Goal: Transaction & Acquisition: Purchase product/service

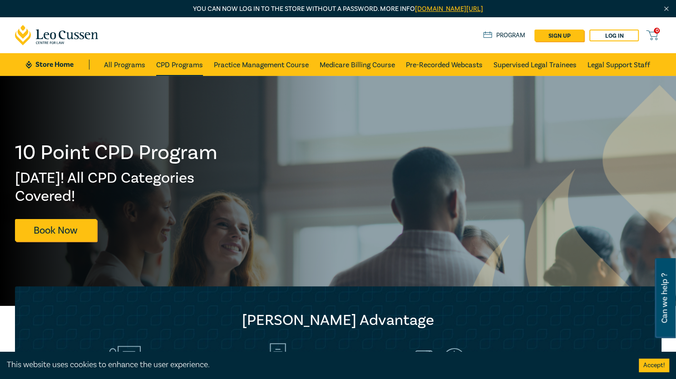
click at [184, 62] on link "CPD Programs" at bounding box center [179, 64] width 47 height 23
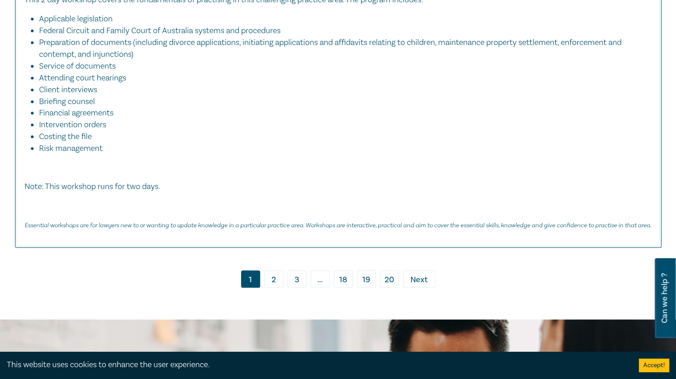
scroll to position [4086, 0]
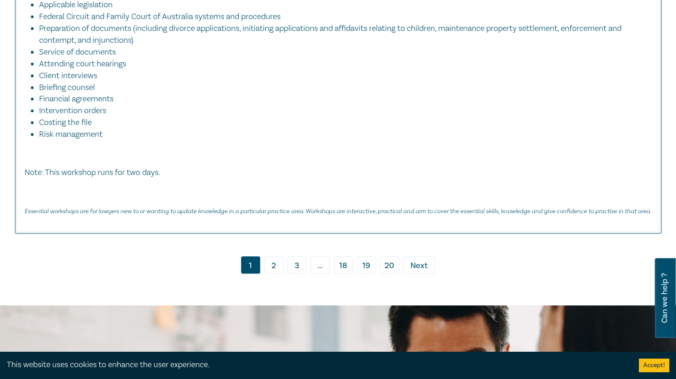
click at [273, 256] on link "2" at bounding box center [273, 264] width 19 height 17
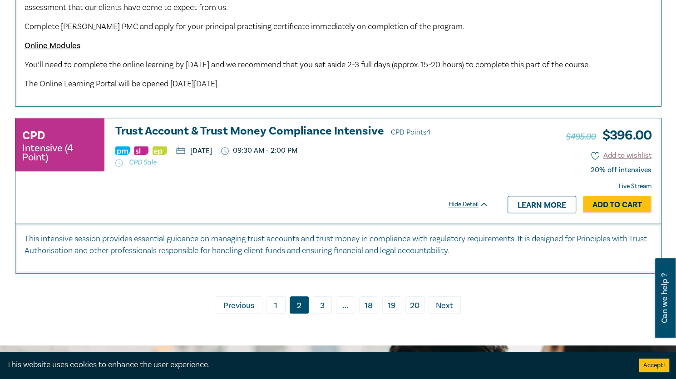
scroll to position [4358, 0]
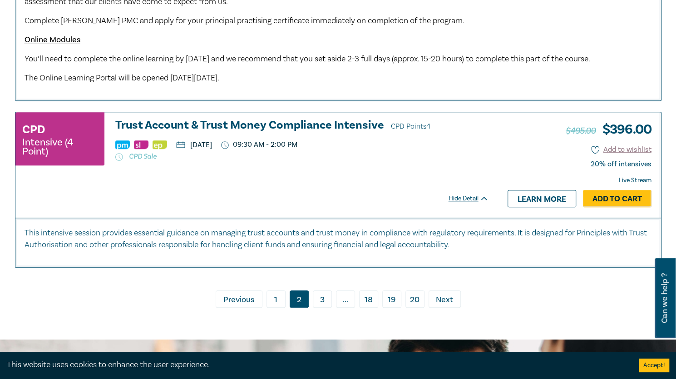
click at [322, 307] on link "3" at bounding box center [322, 298] width 19 height 17
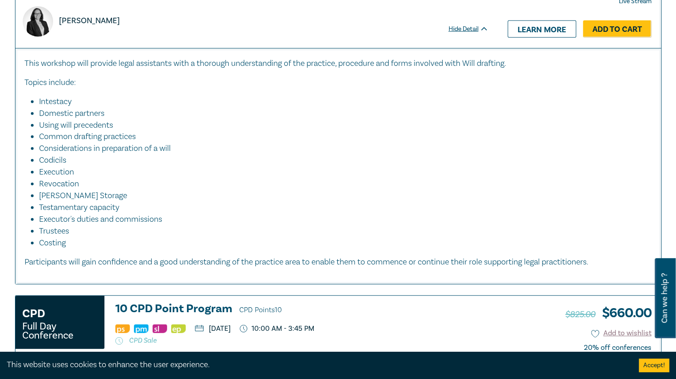
scroll to position [1453, 0]
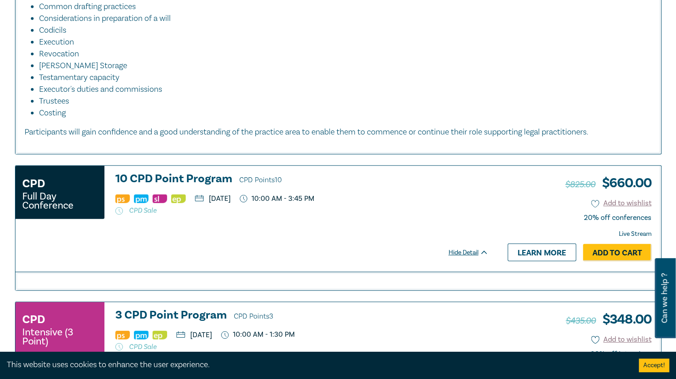
drag, startPoint x: 214, startPoint y: 166, endPoint x: 211, endPoint y: 143, distance: 23.9
click at [211, 143] on div "This workshop will provide legal assistants with a thorough understanding of th…" at bounding box center [338, 36] width 646 height 236
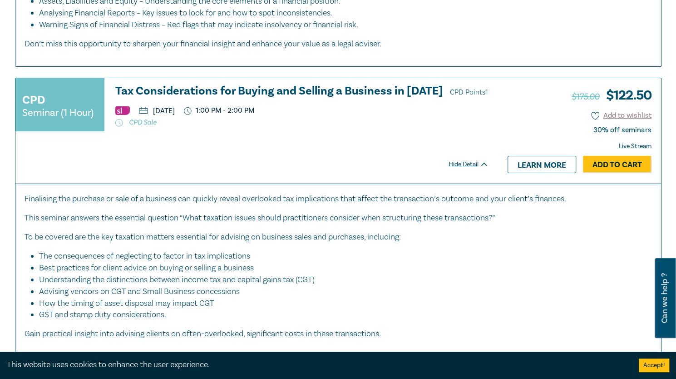
scroll to position [3904, 0]
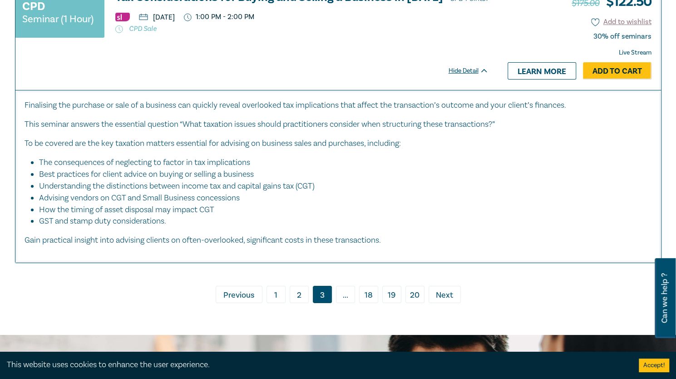
click at [445, 289] on span "Next" at bounding box center [444, 295] width 17 height 12
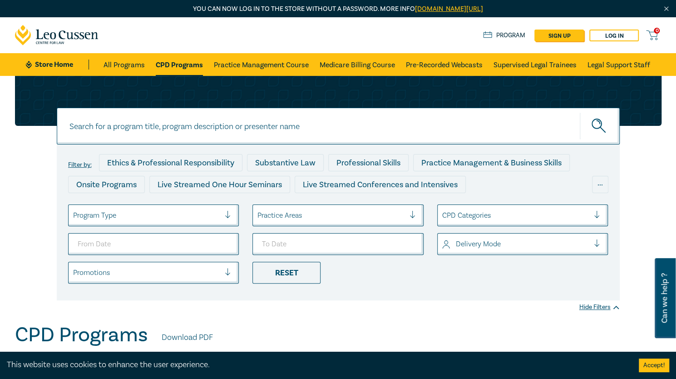
click at [231, 127] on input at bounding box center [338, 126] width 563 height 37
type input "tax"
click at [580, 112] on button "submit" at bounding box center [600, 126] width 40 height 28
click at [599, 127] on g "submit" at bounding box center [598, 125] width 13 height 13
click at [597, 122] on icon "submit" at bounding box center [599, 126] width 16 height 16
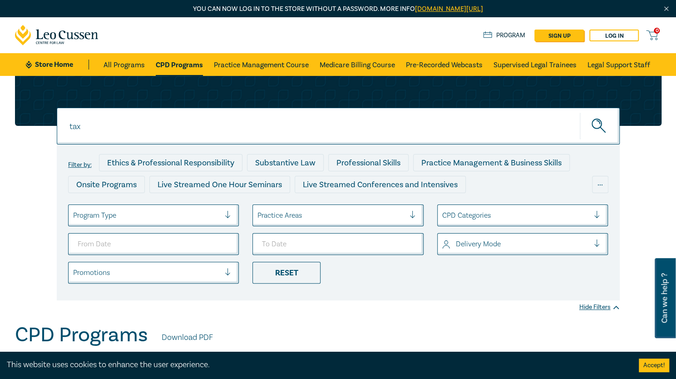
click at [99, 128] on input "tax" at bounding box center [338, 126] width 563 height 37
click at [596, 130] on icon "submit" at bounding box center [599, 126] width 16 height 16
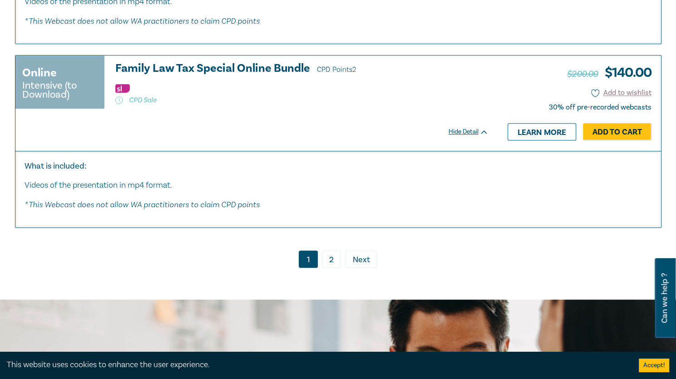
scroll to position [4610, 0]
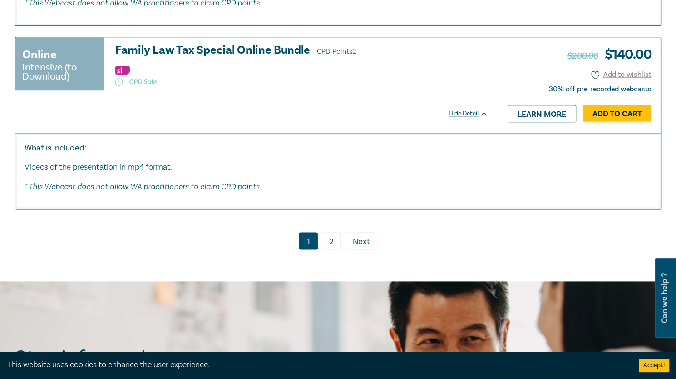
click at [329, 232] on link "2" at bounding box center [331, 240] width 19 height 17
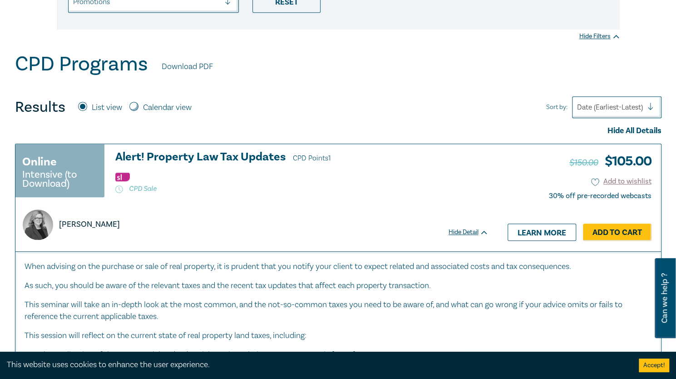
scroll to position [272, 0]
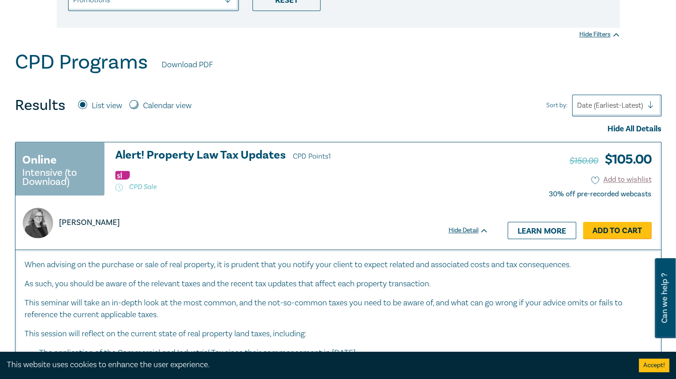
click at [606, 231] on link "Add to Cart" at bounding box center [617, 230] width 69 height 17
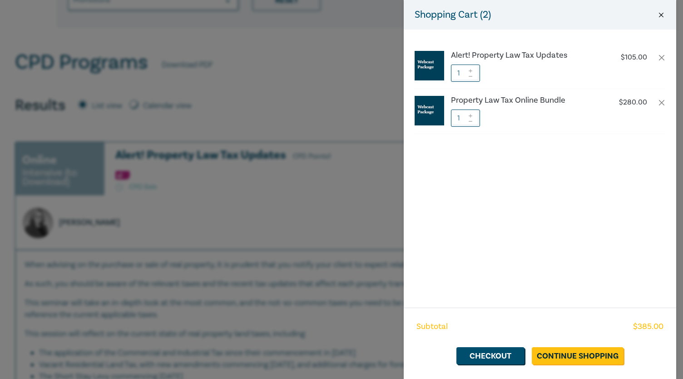
click at [659, 14] on button "Close" at bounding box center [661, 15] width 8 height 8
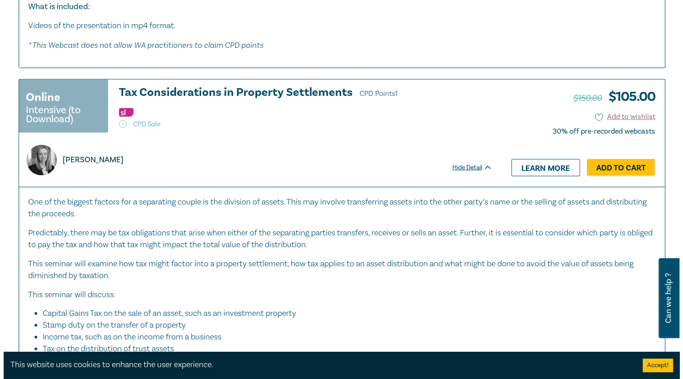
scroll to position [1362, 0]
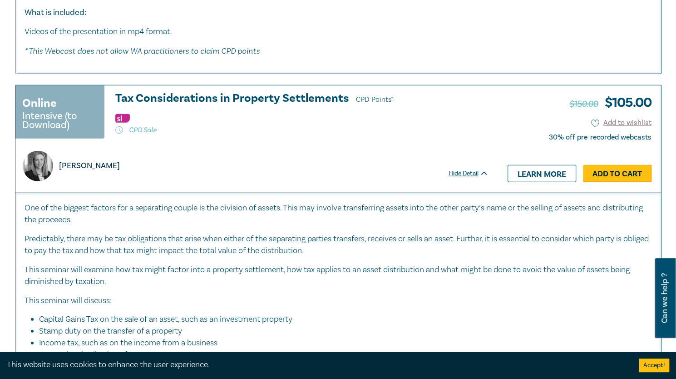
click at [614, 167] on link "Add to Cart" at bounding box center [617, 173] width 69 height 17
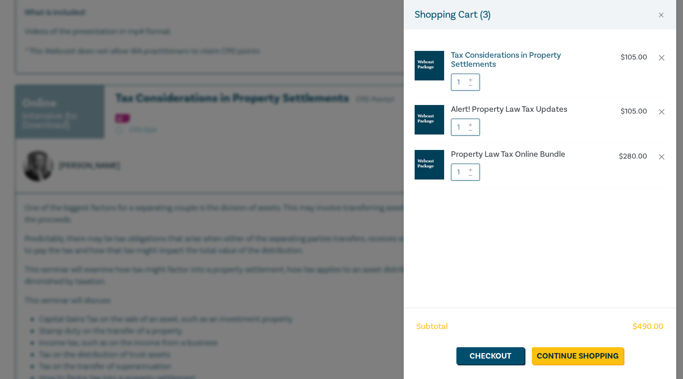
click at [508, 54] on h6 "Tax Considerations in Property Settlements" at bounding box center [526, 60] width 151 height 18
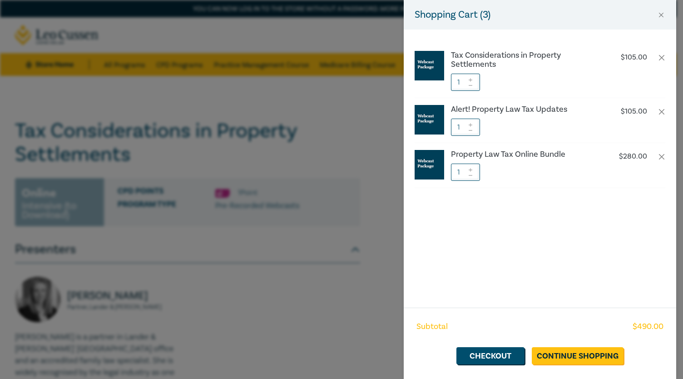
click at [261, 255] on div "Shopping Cart ( 3 ) Tax Considerations in Property Settlements $ 105.00 1 Alert…" at bounding box center [341, 189] width 683 height 379
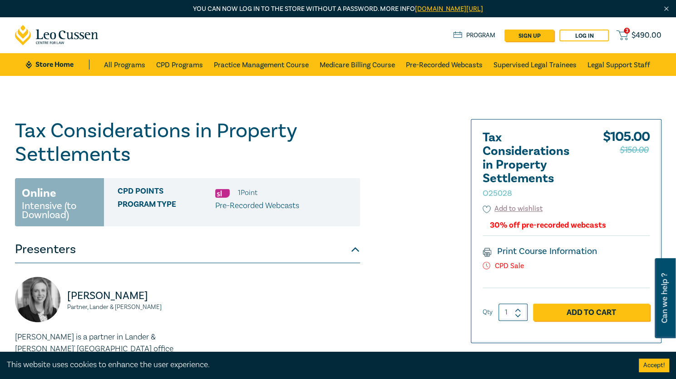
click at [632, 31] on span "$ 490.00" at bounding box center [646, 35] width 30 height 10
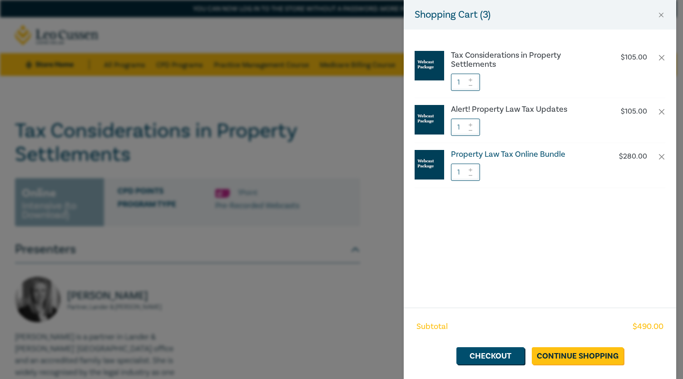
click at [528, 153] on h6 "Property Law Tax Online Bundle" at bounding box center [526, 154] width 151 height 9
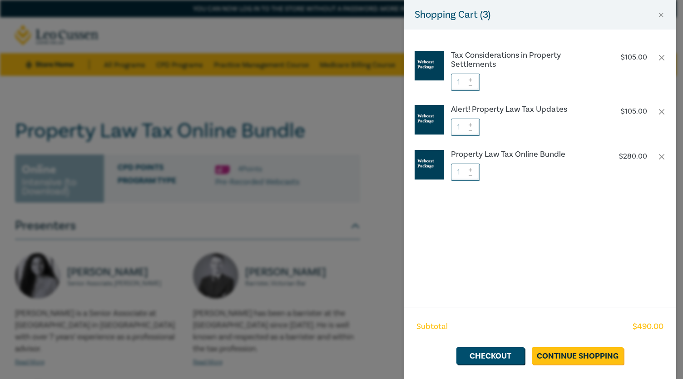
click at [229, 206] on div "Shopping Cart ( 3 ) Tax Considerations in Property Settlements $ 105.00 1 Alert…" at bounding box center [341, 189] width 683 height 379
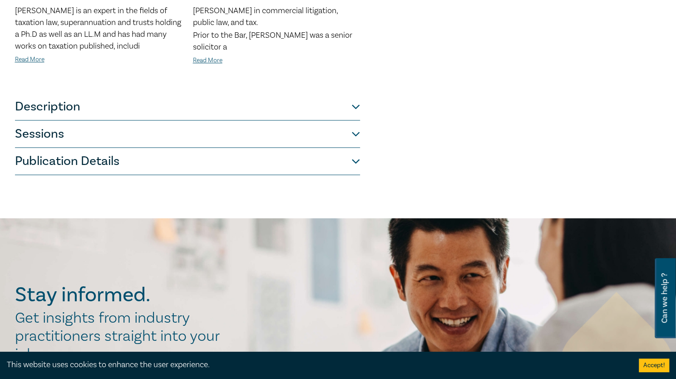
scroll to position [636, 0]
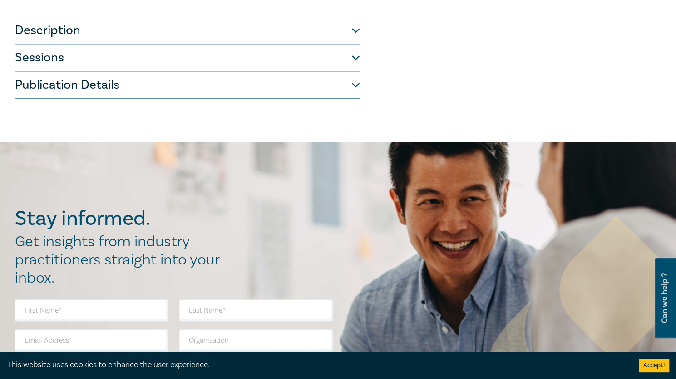
click at [143, 63] on button "Sessions" at bounding box center [187, 57] width 345 height 27
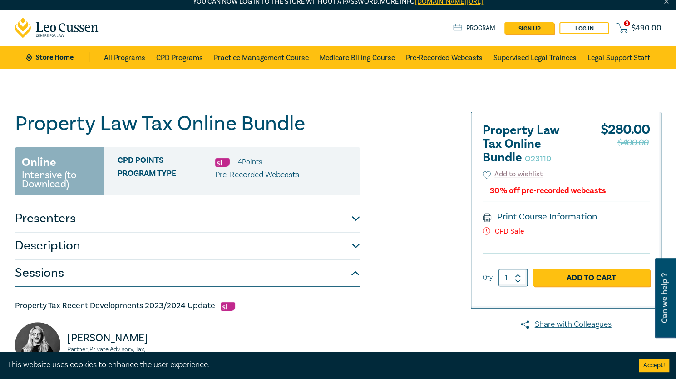
scroll to position [0, 0]
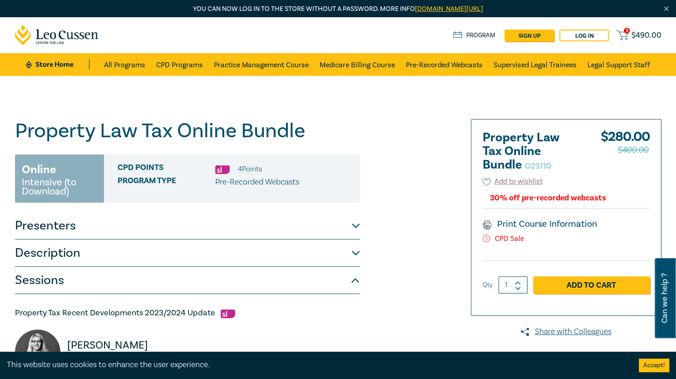
click at [623, 34] on icon at bounding box center [621, 35] width 11 height 11
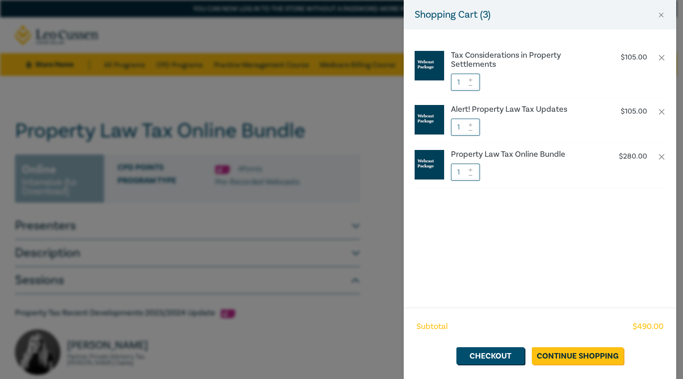
drag, startPoint x: 319, startPoint y: 56, endPoint x: 314, endPoint y: 52, distance: 6.4
click at [318, 56] on div "Shopping Cart ( 3 ) Tax Considerations in Property Settlements $ 105.00 1 Alert…" at bounding box center [341, 189] width 683 height 379
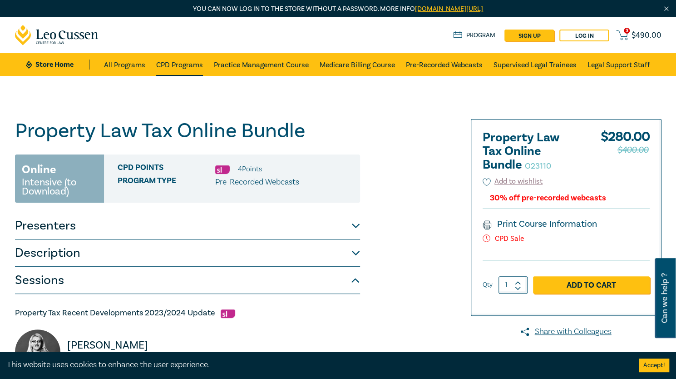
click at [169, 65] on link "CPD Programs" at bounding box center [179, 64] width 47 height 23
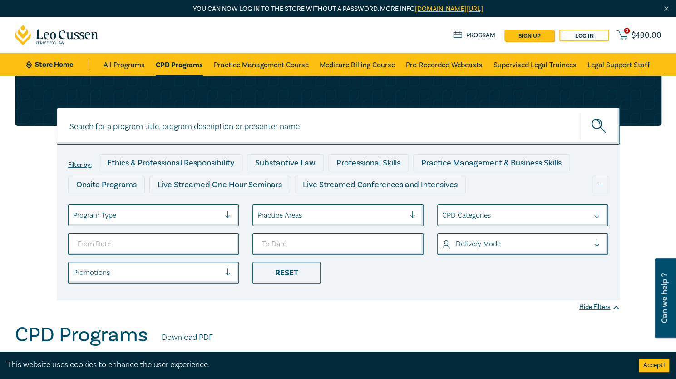
click at [289, 127] on input at bounding box center [338, 126] width 563 height 37
type input "m"
type input "migration"
click at [580, 112] on button "submit" at bounding box center [600, 126] width 40 height 28
click at [597, 126] on icon "submit" at bounding box center [599, 126] width 16 height 16
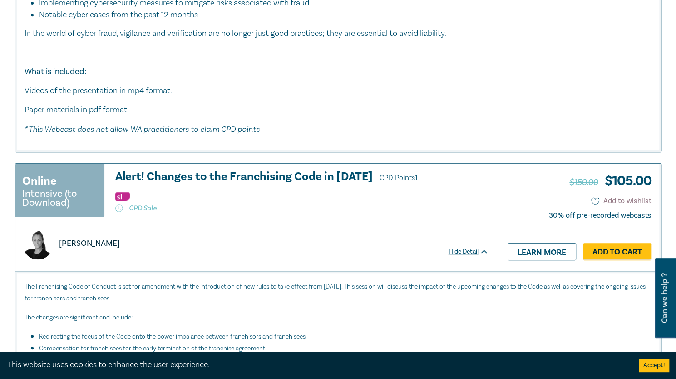
scroll to position [2361, 0]
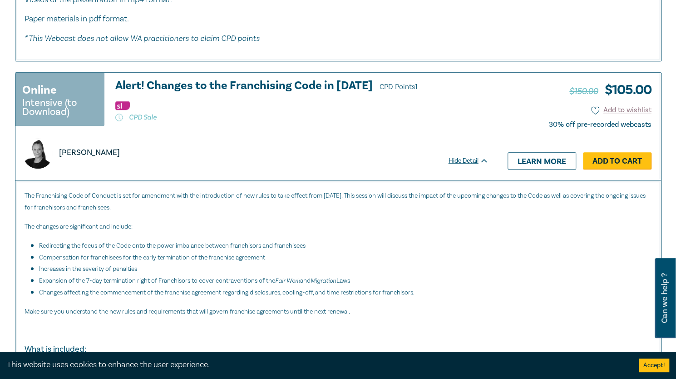
click at [621, 165] on link "Add to Cart" at bounding box center [617, 160] width 69 height 17
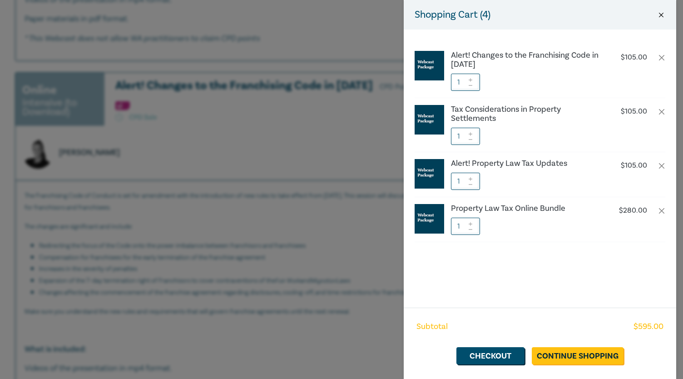
drag, startPoint x: 661, startPoint y: 14, endPoint x: 611, endPoint y: 27, distance: 52.0
click at [661, 14] on button "Close" at bounding box center [661, 15] width 8 height 8
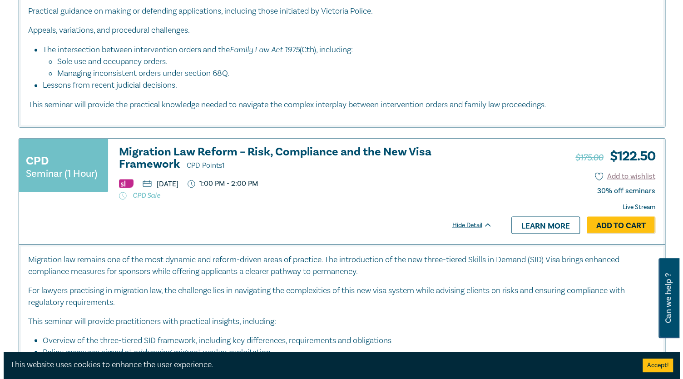
scroll to position [999, 0]
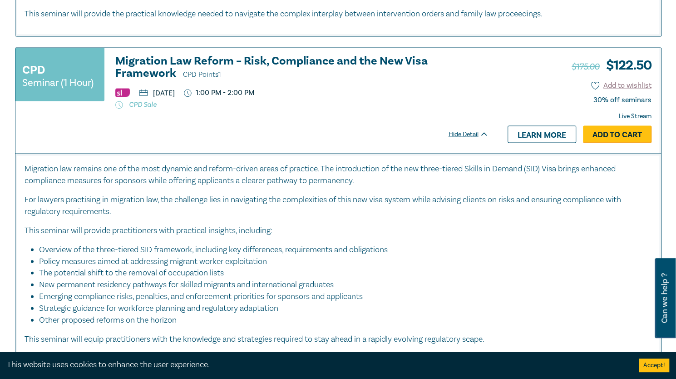
click at [593, 131] on link "Add to Cart" at bounding box center [617, 133] width 69 height 17
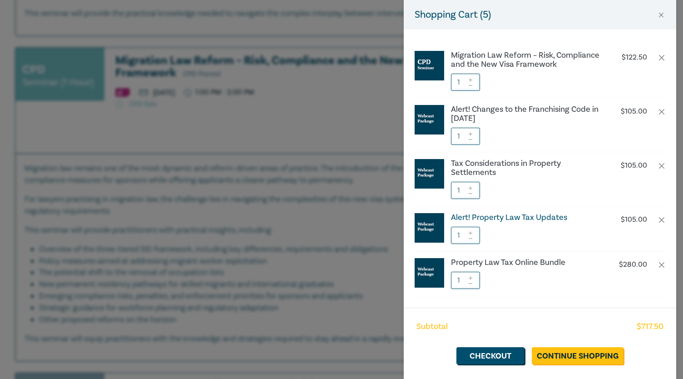
click at [492, 222] on h6 "Alert! Property Law Tax Updates" at bounding box center [526, 217] width 151 height 9
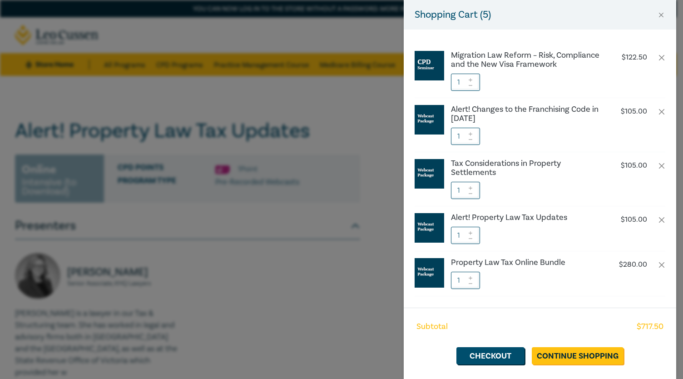
click at [217, 210] on div "Shopping Cart ( 5 ) Migration Law Reform – Risk, Compliance and the New Visa Fr…" at bounding box center [341, 189] width 683 height 379
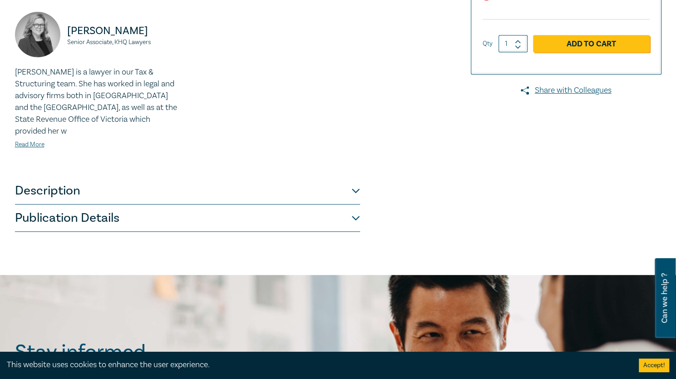
scroll to position [272, 0]
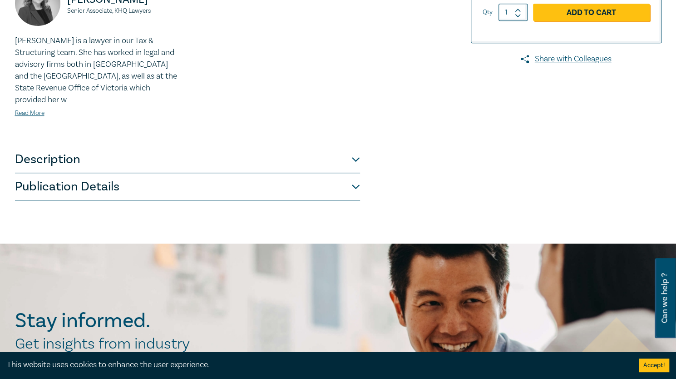
click at [147, 149] on button "Description" at bounding box center [187, 159] width 345 height 27
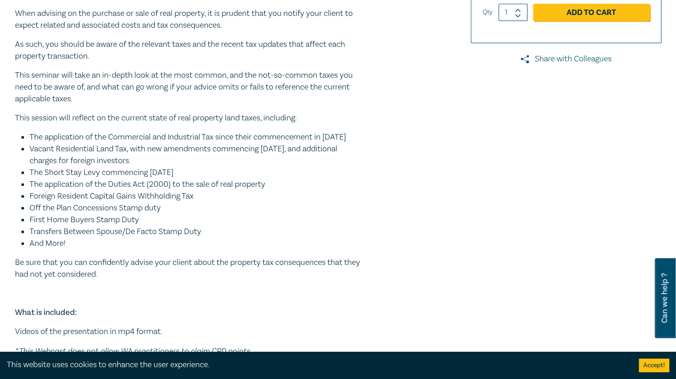
scroll to position [0, 0]
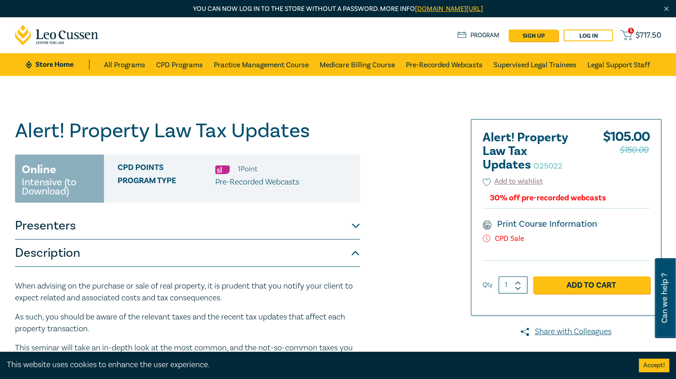
click at [637, 32] on span "$ 717.50" at bounding box center [649, 35] width 26 height 10
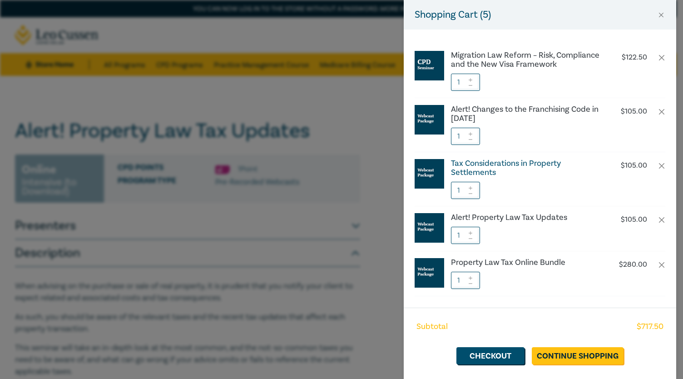
click at [525, 174] on h6 "Tax Considerations in Property Settlements" at bounding box center [526, 168] width 151 height 18
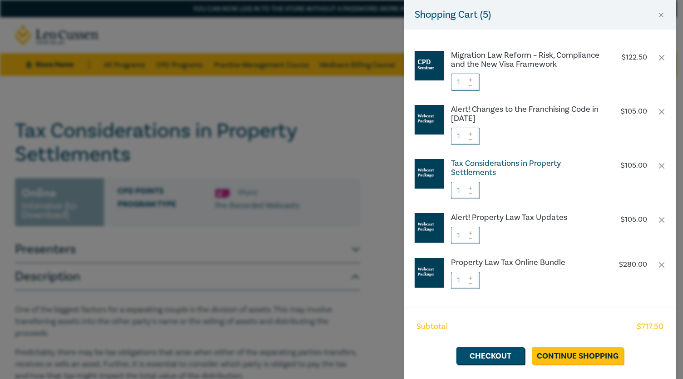
click at [481, 171] on h6 "Tax Considerations in Property Settlements" at bounding box center [526, 168] width 151 height 18
click at [315, 154] on div "Shopping Cart ( 5 ) Migration Law Reform – Risk, Compliance and the New Visa Fr…" at bounding box center [341, 189] width 683 height 379
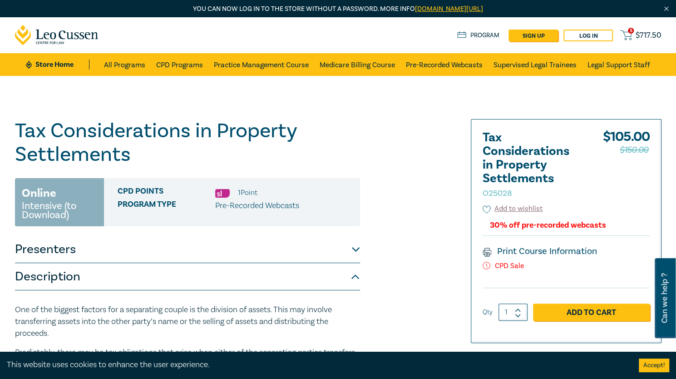
click at [640, 32] on span "$ 717.50" at bounding box center [649, 35] width 26 height 10
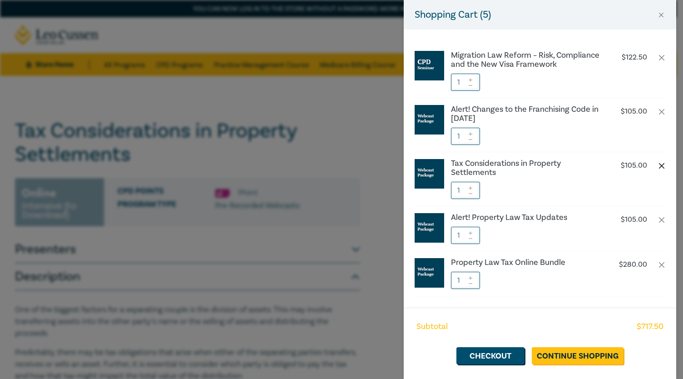
click at [658, 169] on button "button" at bounding box center [661, 165] width 7 height 7
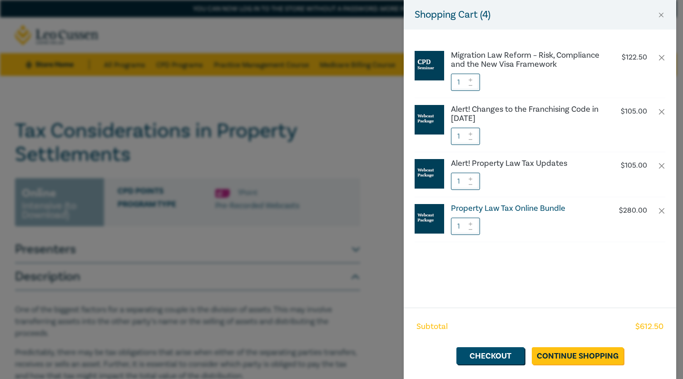
click at [521, 208] on h6 "Property Law Tax Online Bundle" at bounding box center [526, 208] width 151 height 9
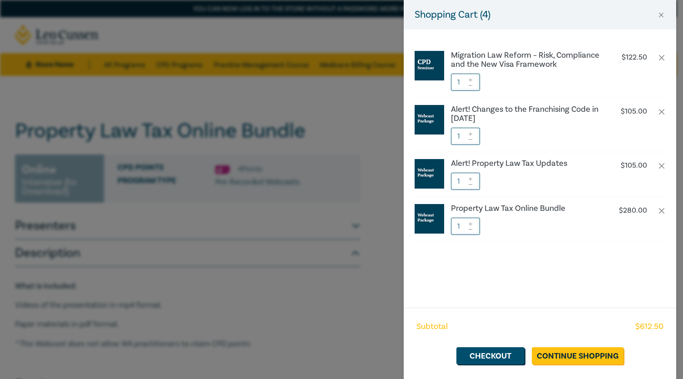
click at [253, 267] on div "Shopping Cart ( 4 ) Migration Law Reform – Risk, Compliance and the New Visa Fr…" at bounding box center [341, 189] width 683 height 379
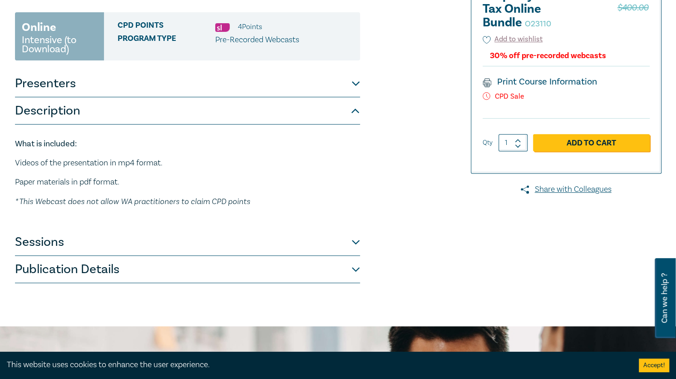
scroll to position [182, 0]
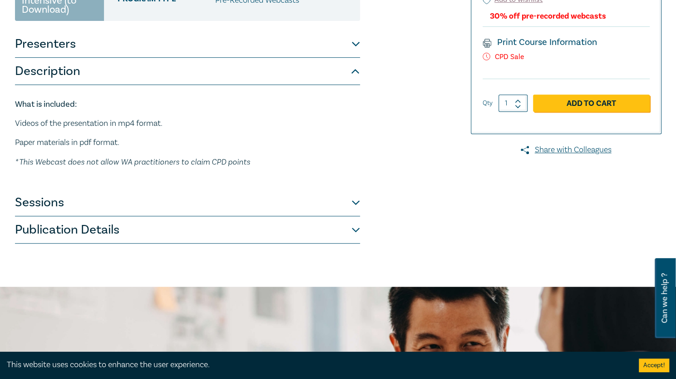
click at [125, 202] on button "Sessions" at bounding box center [187, 202] width 345 height 27
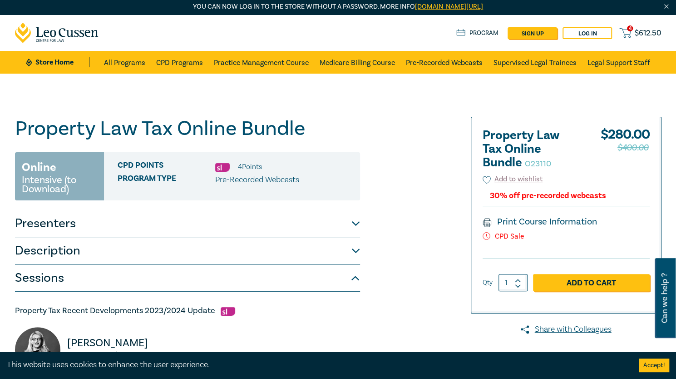
scroll to position [0, 0]
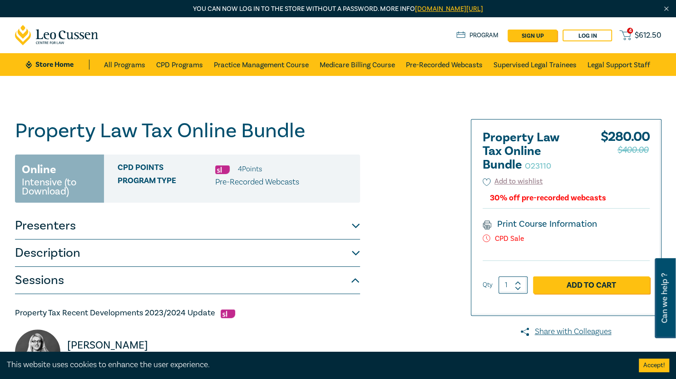
click at [643, 35] on span "$ 612.50" at bounding box center [648, 35] width 27 height 10
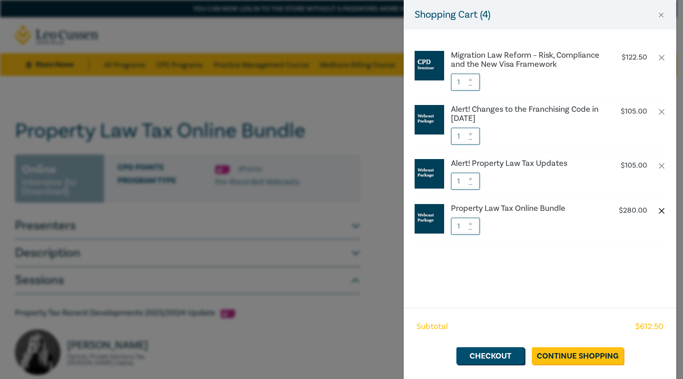
click at [660, 210] on button "button" at bounding box center [661, 210] width 7 height 7
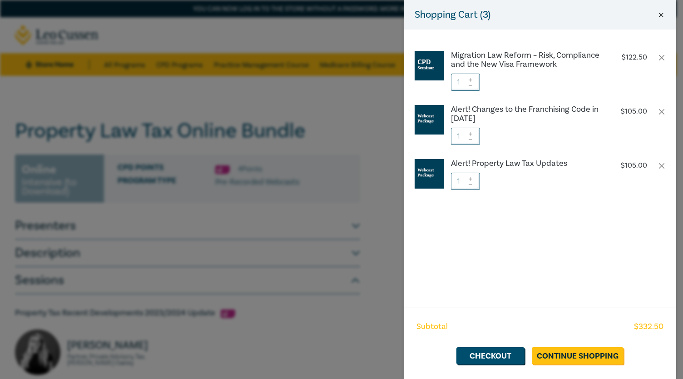
click at [663, 16] on button "Close" at bounding box center [661, 15] width 8 height 8
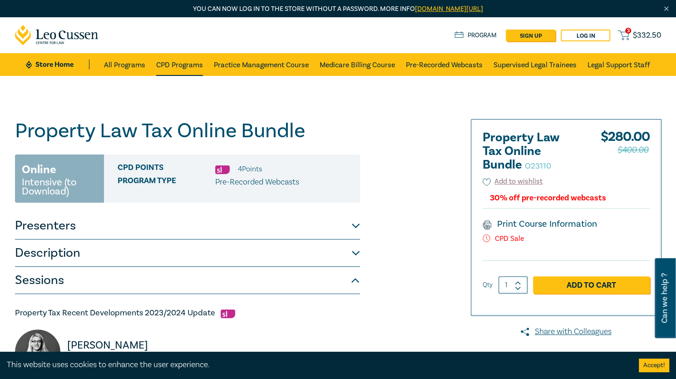
click at [190, 62] on link "CPD Programs" at bounding box center [179, 64] width 47 height 23
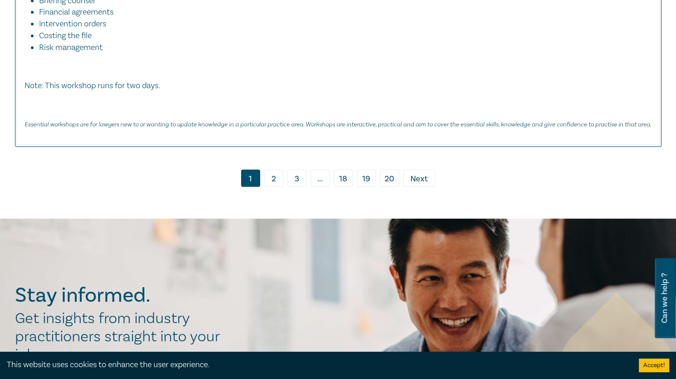
scroll to position [4176, 0]
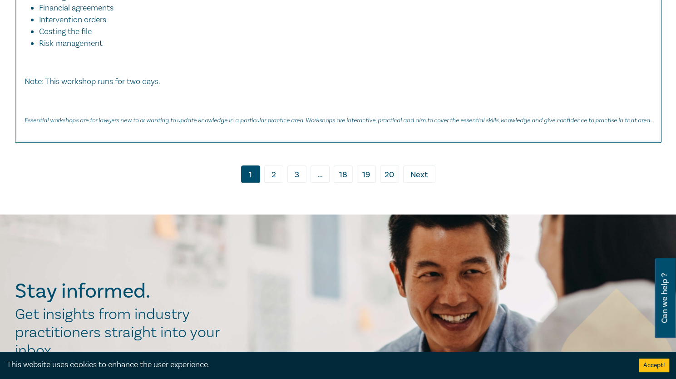
click at [271, 165] on link "2" at bounding box center [273, 173] width 19 height 17
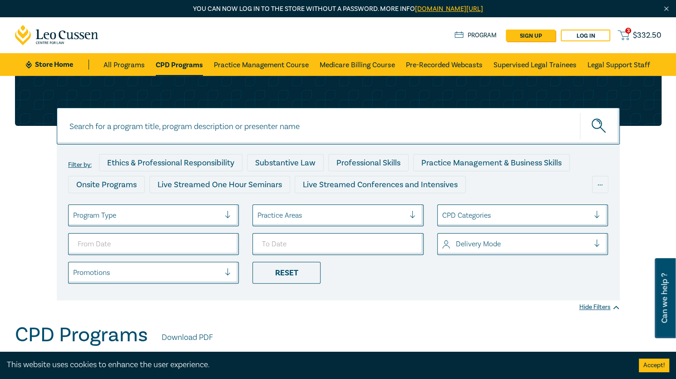
click at [273, 132] on input at bounding box center [338, 126] width 563 height 37
type input "wills"
click at [580, 112] on button "submit" at bounding box center [600, 126] width 40 height 28
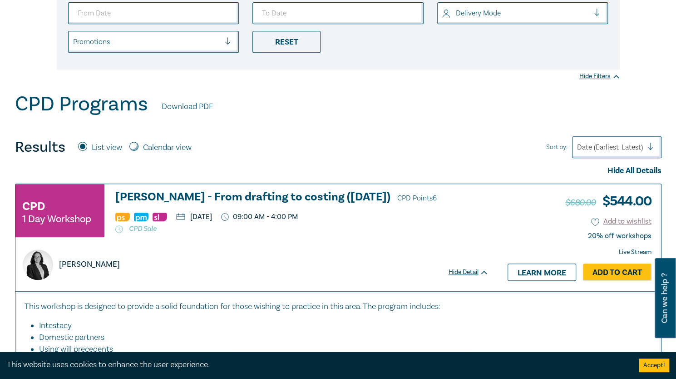
scroll to position [272, 0]
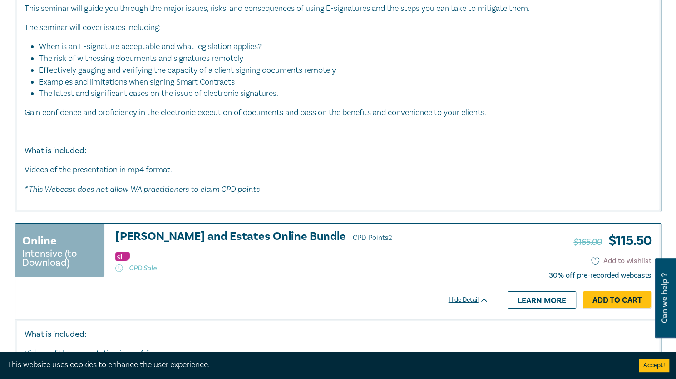
scroll to position [3904, 0]
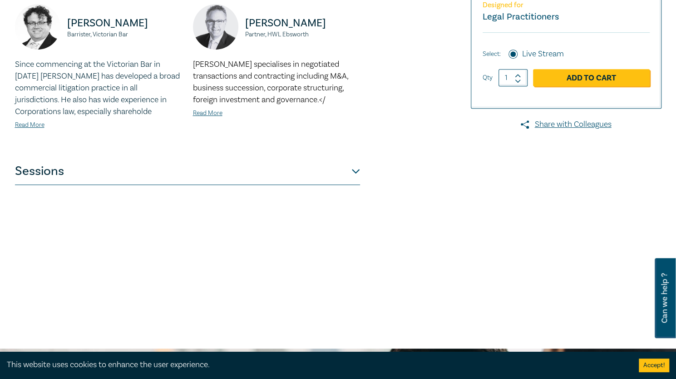
scroll to position [272, 0]
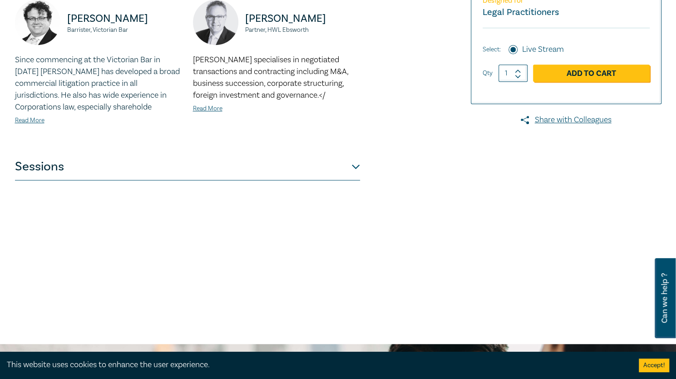
click at [354, 162] on button "Sessions" at bounding box center [187, 166] width 345 height 27
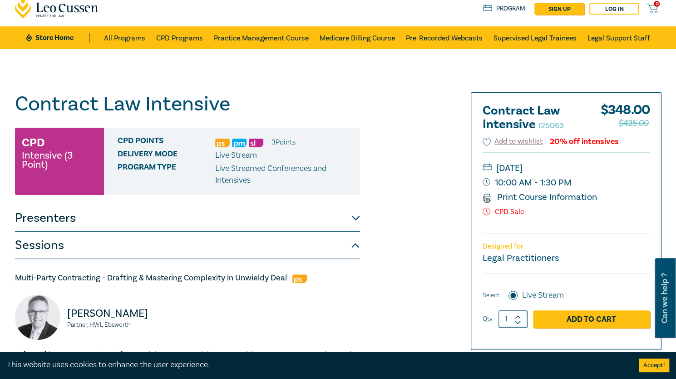
scroll to position [0, 0]
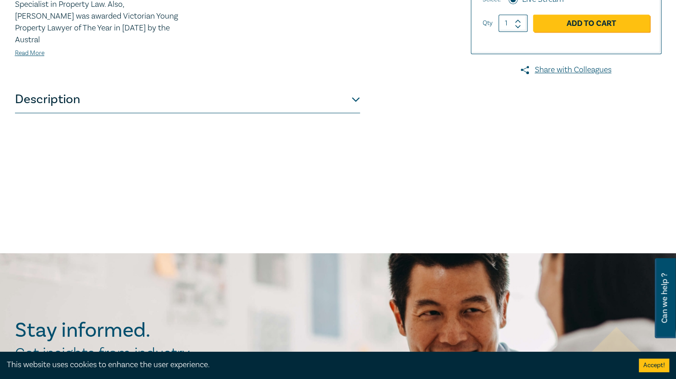
scroll to position [272, 0]
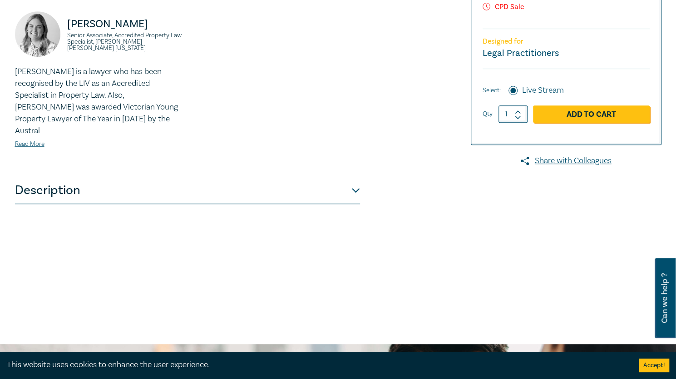
click at [73, 177] on button "Description" at bounding box center [187, 190] width 345 height 27
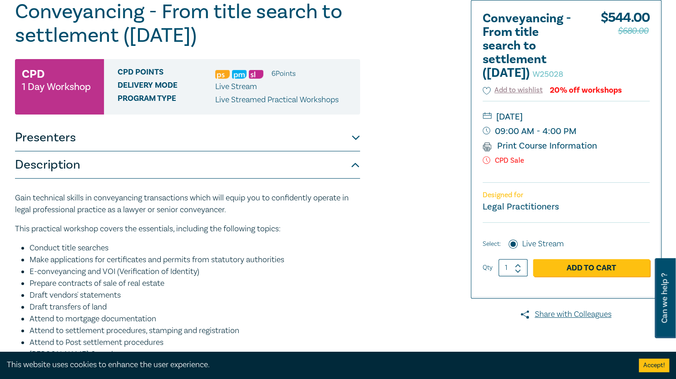
scroll to position [0, 0]
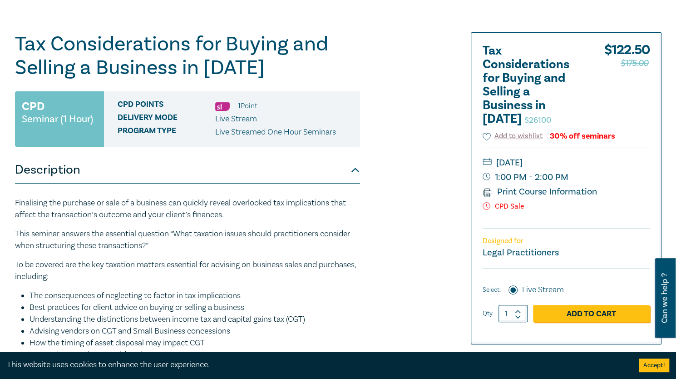
scroll to position [91, 0]
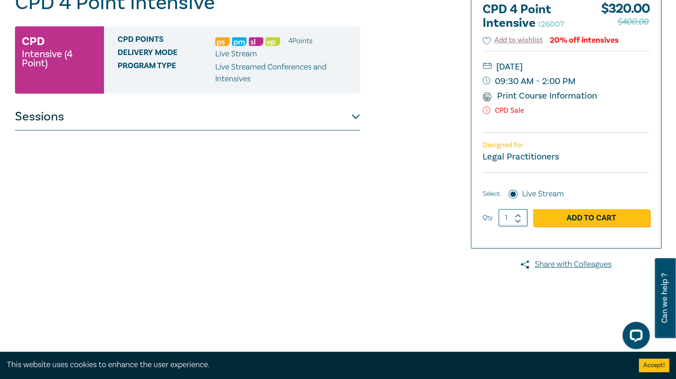
scroll to position [182, 0]
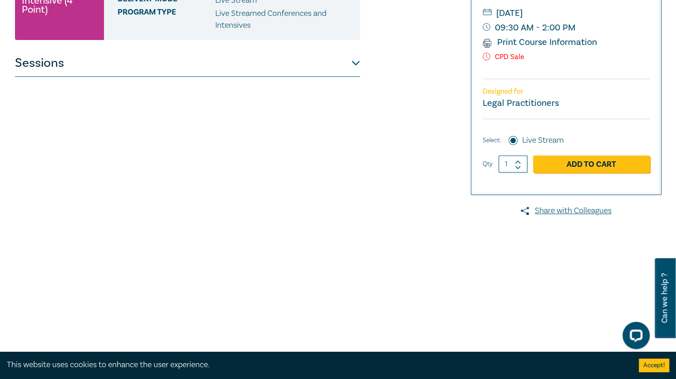
click at [354, 60] on button "Sessions" at bounding box center [187, 62] width 345 height 27
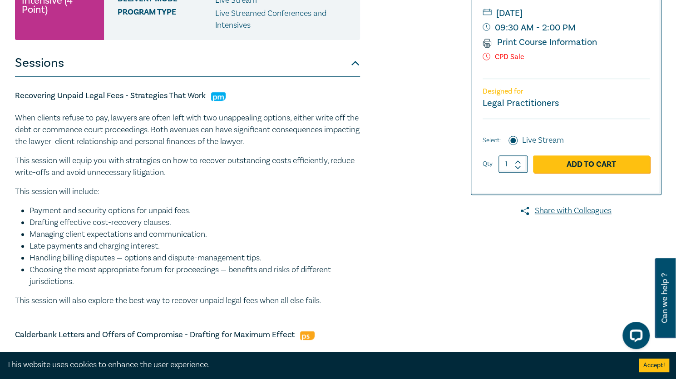
scroll to position [0, 0]
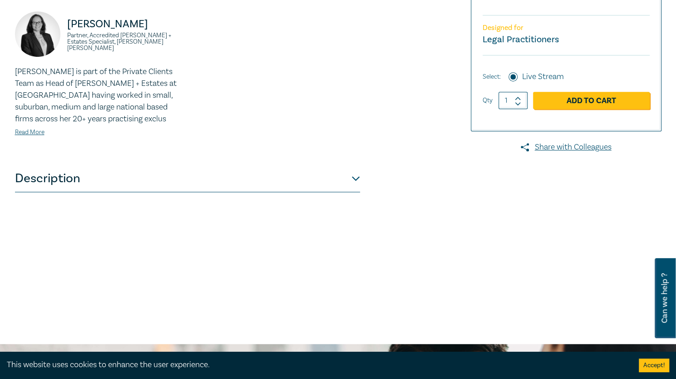
scroll to position [363, 0]
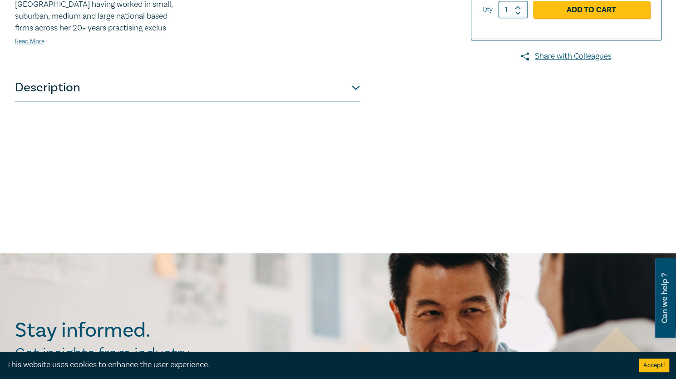
click at [359, 83] on button "Description" at bounding box center [187, 87] width 345 height 27
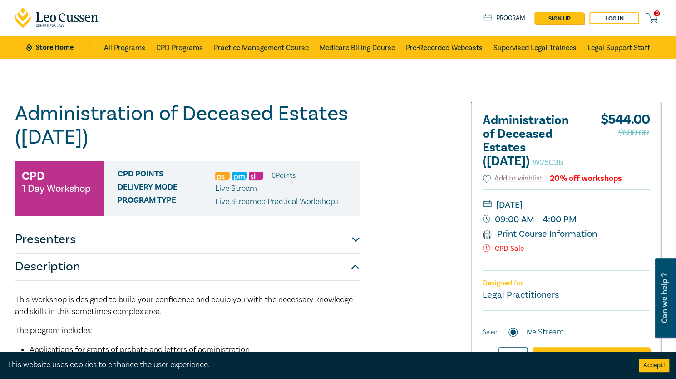
scroll to position [0, 0]
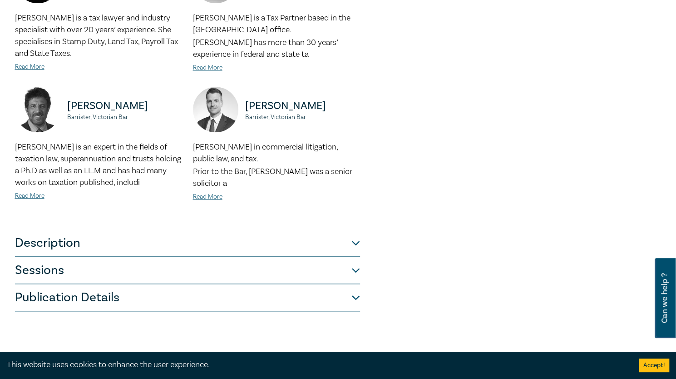
scroll to position [454, 0]
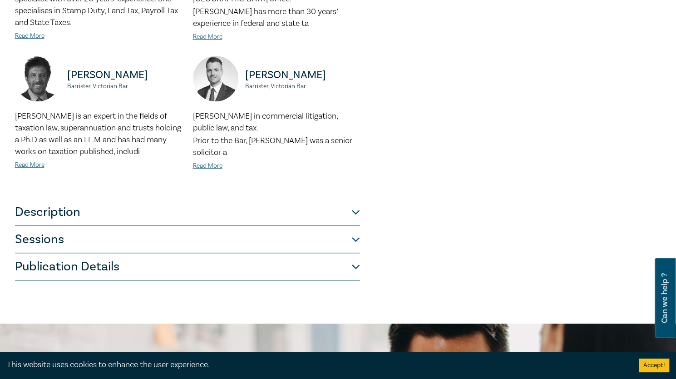
click at [155, 213] on button "Description" at bounding box center [187, 211] width 345 height 27
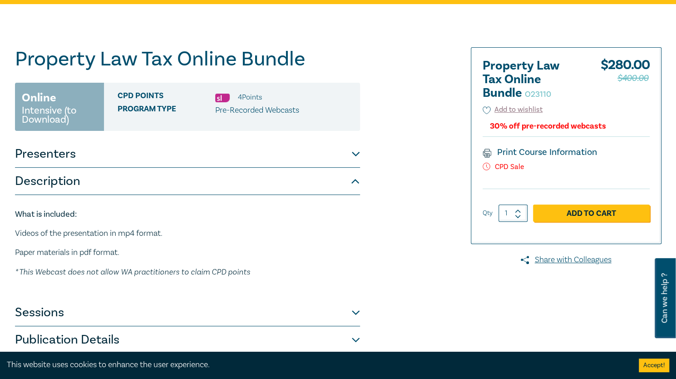
scroll to position [182, 0]
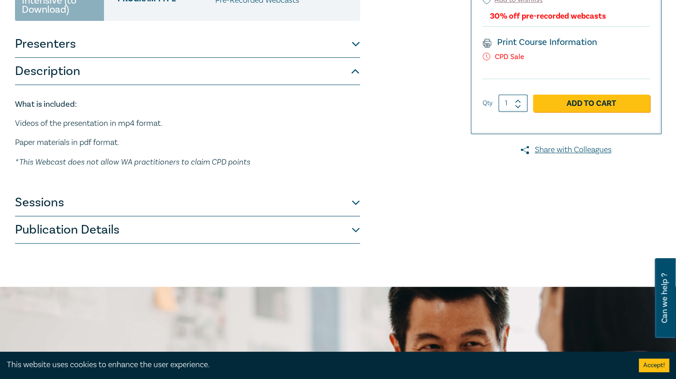
click at [153, 209] on button "Sessions" at bounding box center [187, 202] width 345 height 27
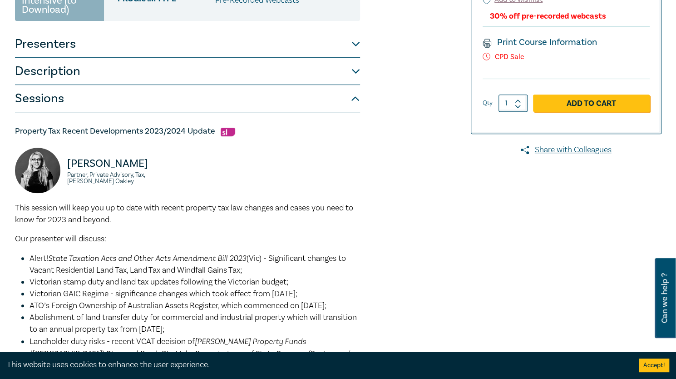
scroll to position [0, 0]
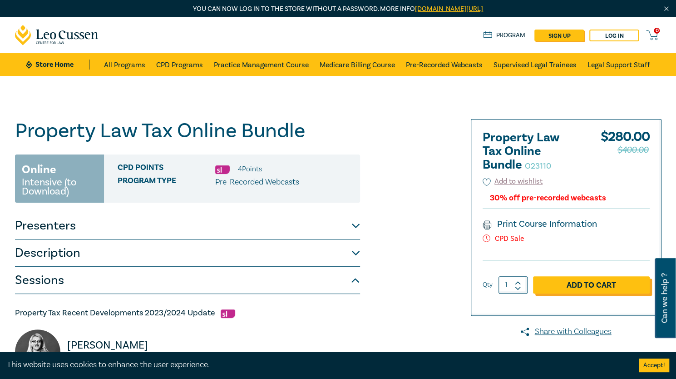
click at [570, 287] on link "Add to Cart" at bounding box center [591, 284] width 117 height 17
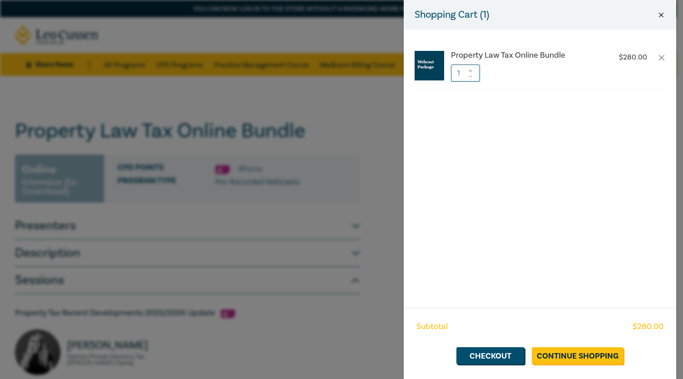
click at [658, 18] on button "Close" at bounding box center [661, 15] width 8 height 8
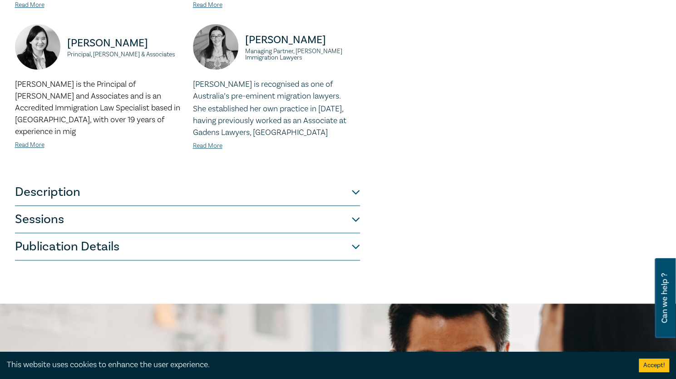
scroll to position [454, 0]
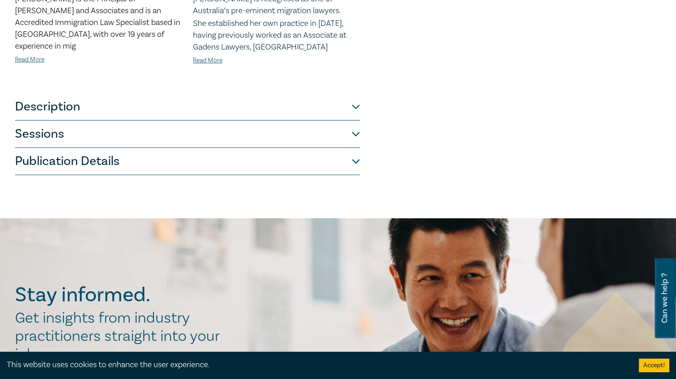
click at [202, 130] on button "Sessions" at bounding box center [187, 133] width 345 height 27
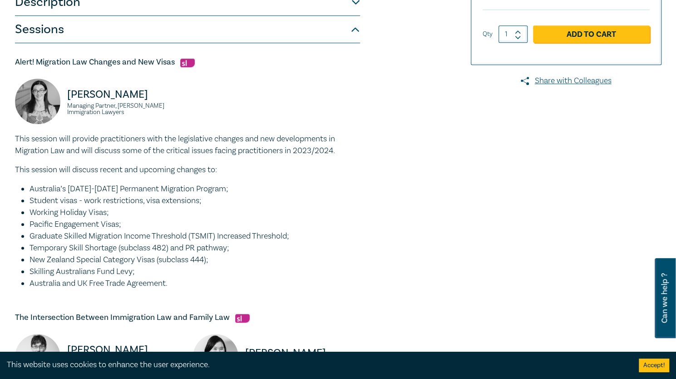
scroll to position [249, 0]
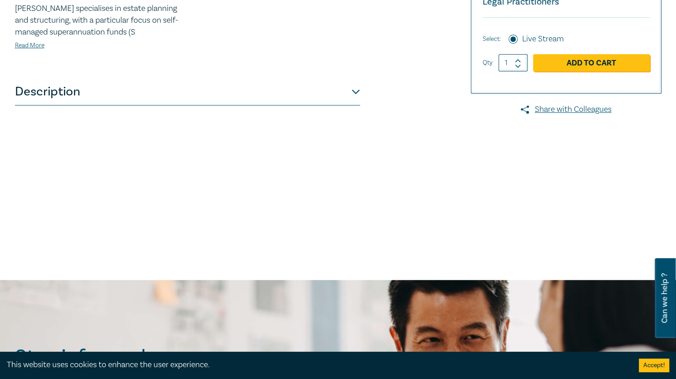
scroll to position [272, 0]
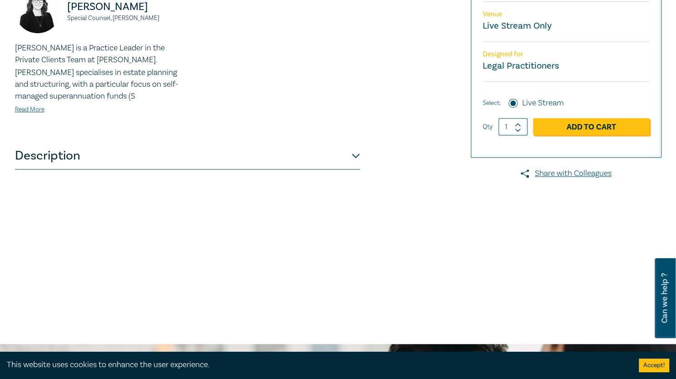
click at [100, 156] on button "Description" at bounding box center [187, 155] width 345 height 27
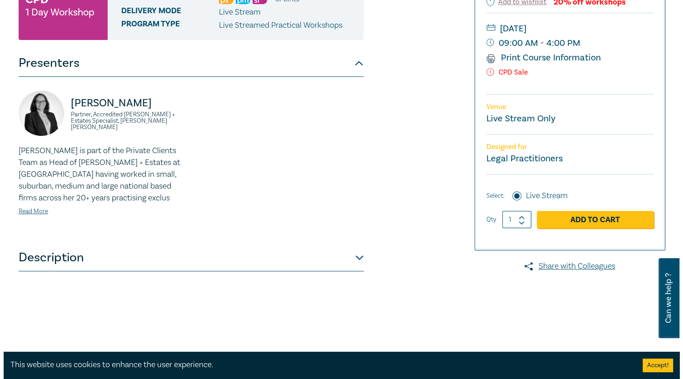
scroll to position [182, 0]
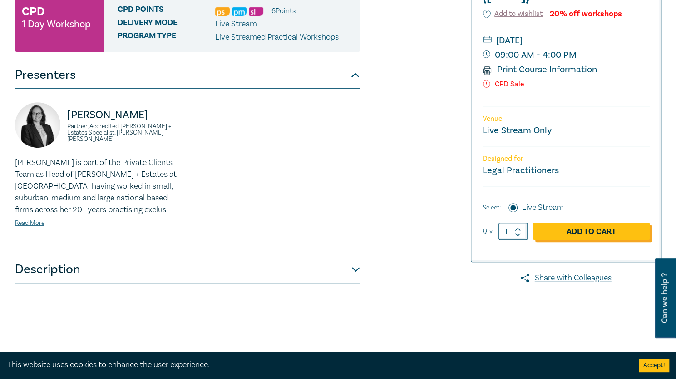
click at [561, 240] on link "Add to Cart" at bounding box center [591, 230] width 117 height 17
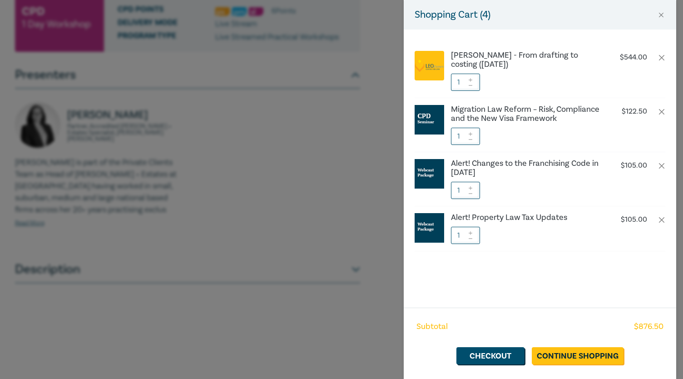
click at [667, 11] on div "Shopping Cart ( 4 )" at bounding box center [540, 15] width 272 height 30
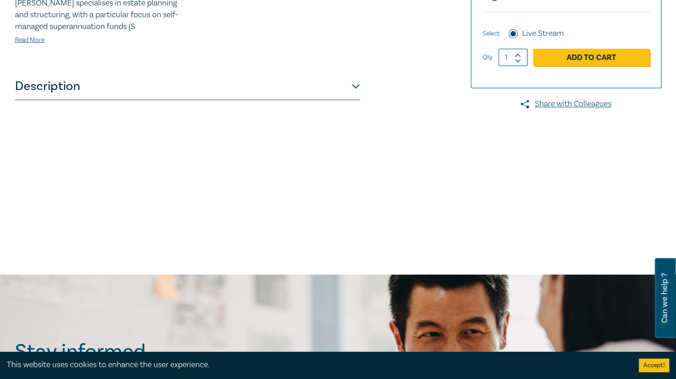
scroll to position [363, 0]
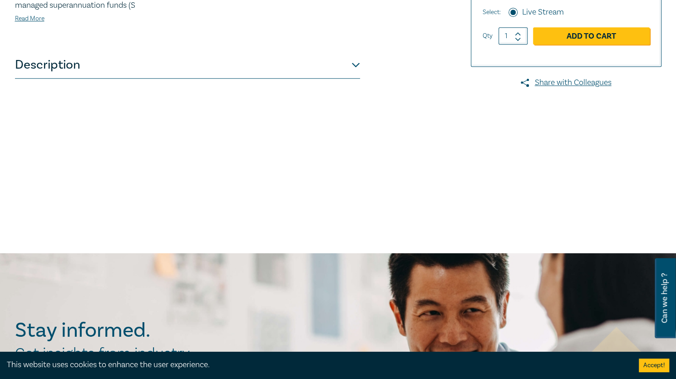
click at [270, 62] on button "Description" at bounding box center [187, 64] width 345 height 27
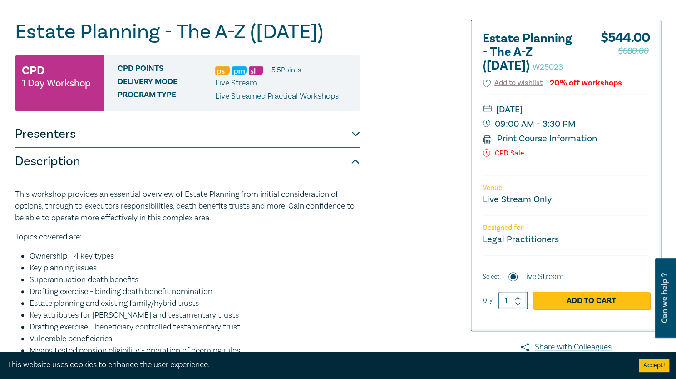
scroll to position [91, 0]
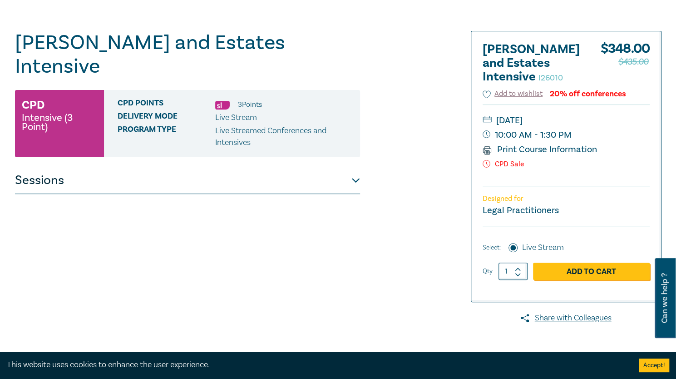
scroll to position [91, 0]
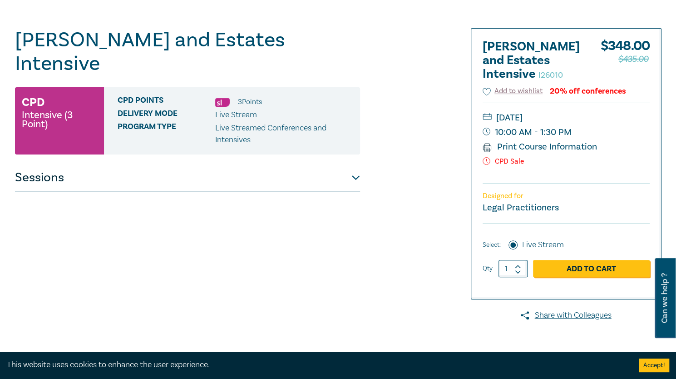
click at [73, 164] on button "Sessions" at bounding box center [187, 177] width 345 height 27
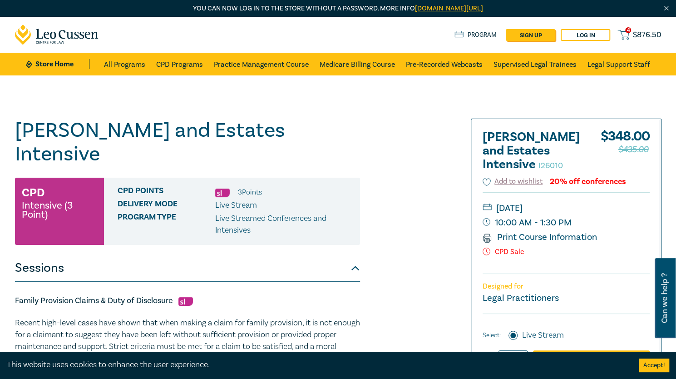
scroll to position [0, 0]
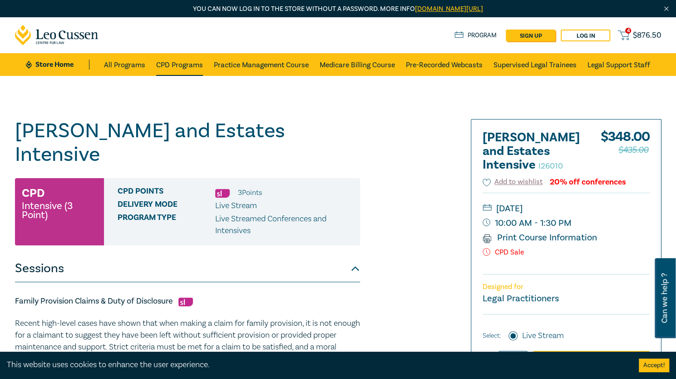
click at [175, 66] on link "CPD Programs" at bounding box center [179, 64] width 47 height 23
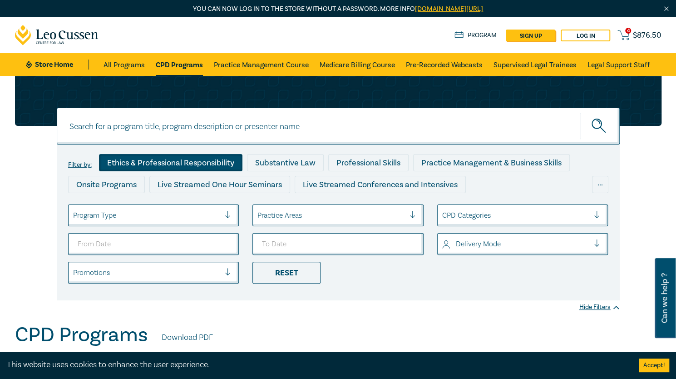
click at [195, 158] on div "Ethics & Professional Responsibility" at bounding box center [170, 162] width 143 height 17
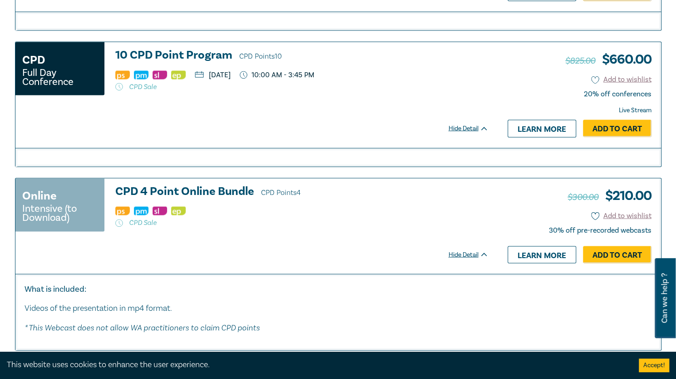
scroll to position [3087, 0]
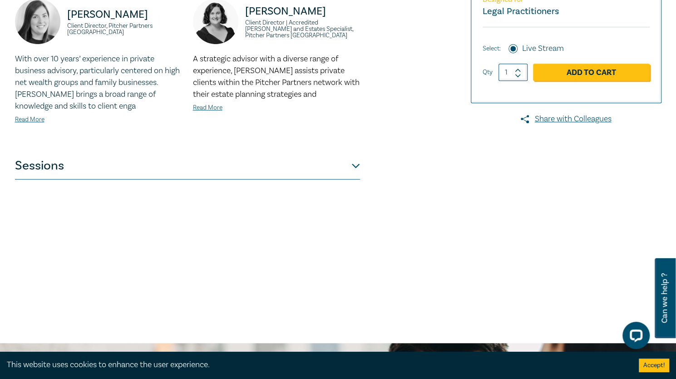
scroll to position [272, 0]
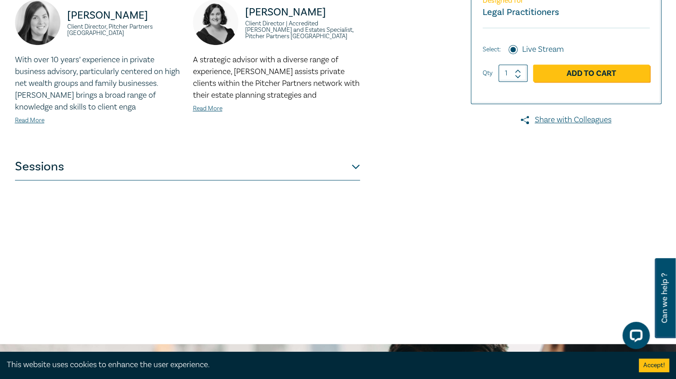
click at [85, 170] on button "Sessions" at bounding box center [187, 166] width 345 height 27
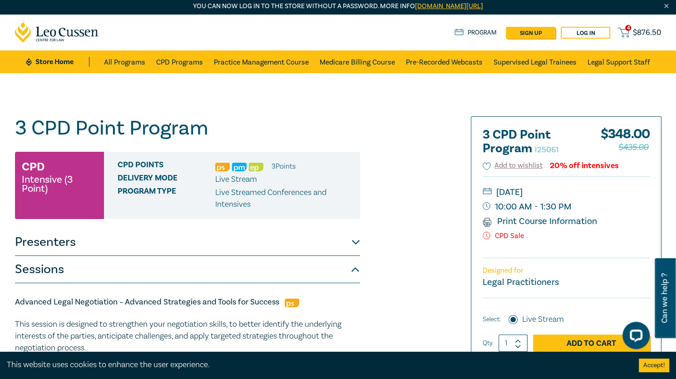
scroll to position [0, 0]
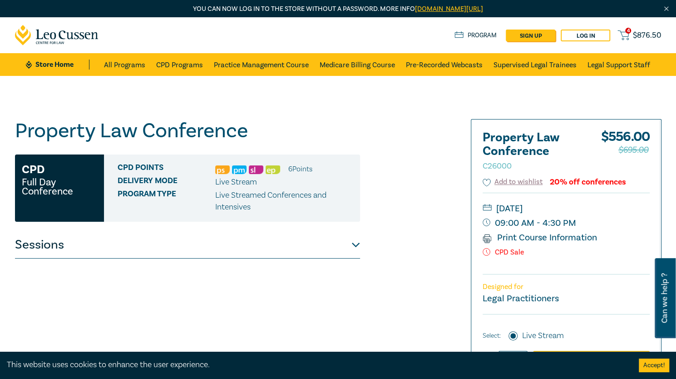
scroll to position [182, 0]
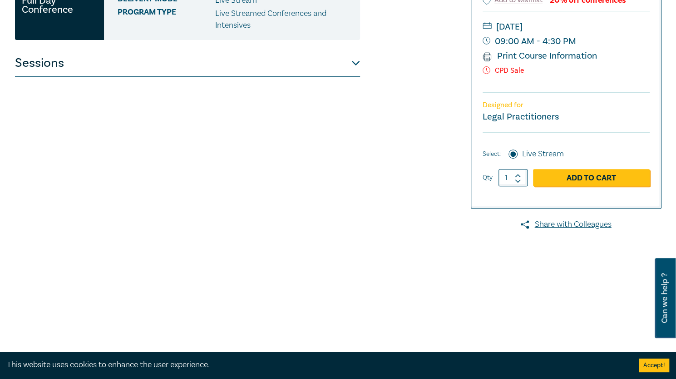
click at [173, 60] on button "Sessions" at bounding box center [187, 62] width 345 height 27
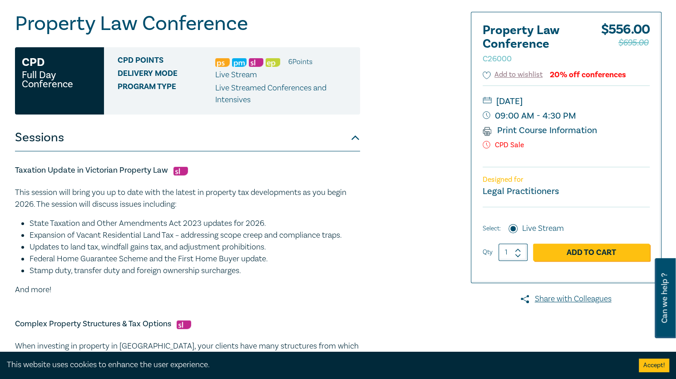
scroll to position [91, 0]
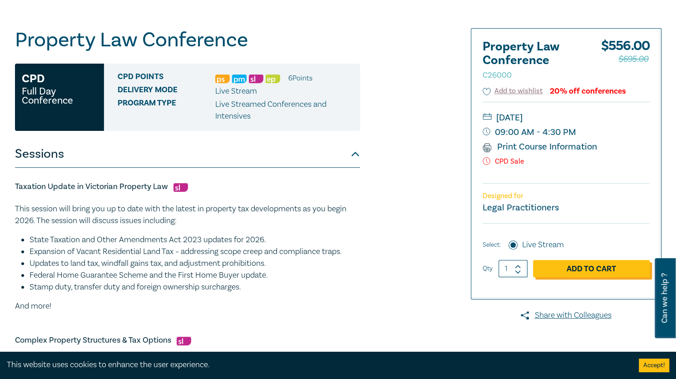
click at [597, 265] on link "Add to Cart" at bounding box center [591, 268] width 117 height 17
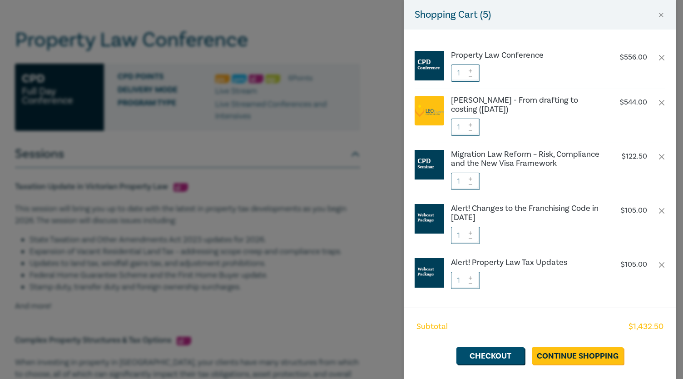
click at [308, 162] on div "Shopping Cart ( 5 ) Property Law Conference $ 556.00 1 [PERSON_NAME] - From dra…" at bounding box center [341, 189] width 683 height 379
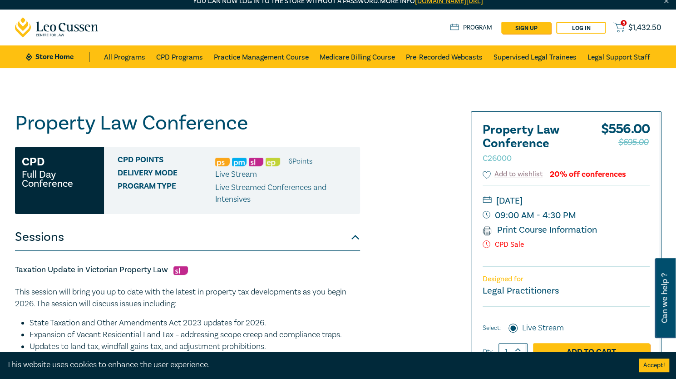
scroll to position [0, 0]
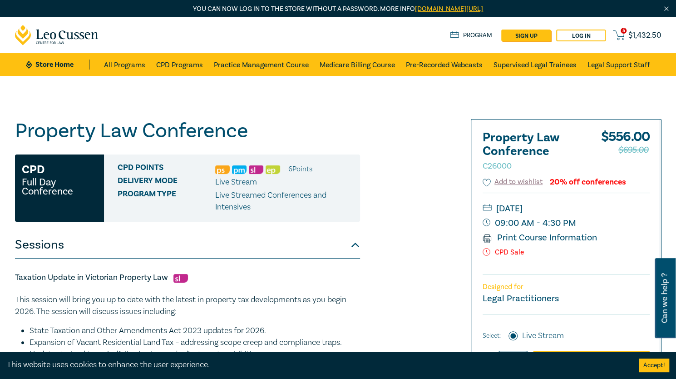
click at [639, 37] on span "$ 1,432.50" at bounding box center [644, 35] width 33 height 10
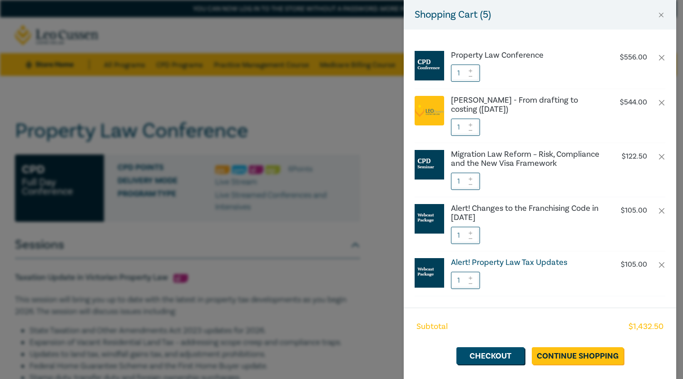
click at [544, 267] on h6 "Alert! Property Law Tax Updates" at bounding box center [526, 262] width 151 height 9
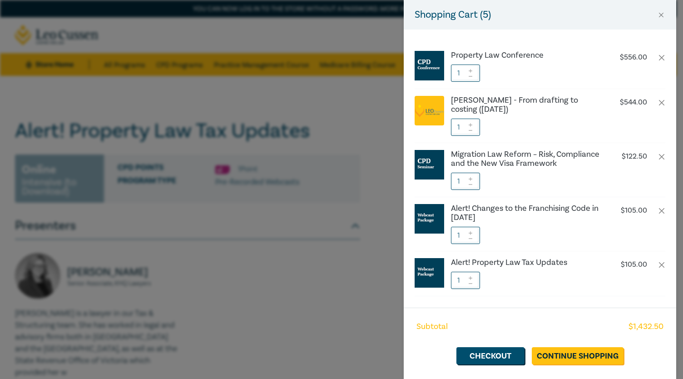
click at [254, 267] on div "Shopping Cart ( 5 ) Property Law Conference $ 556.00 1 [PERSON_NAME] - From dra…" at bounding box center [341, 189] width 683 height 379
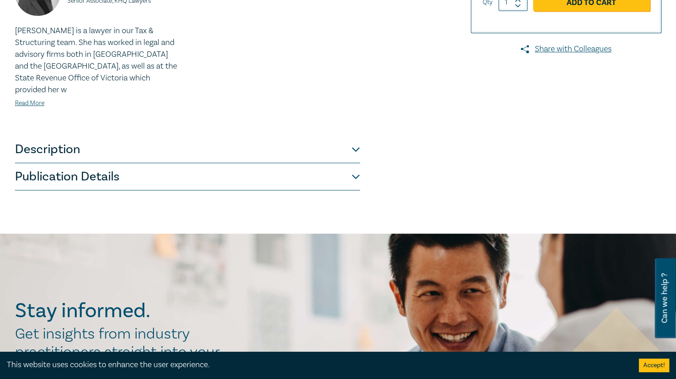
scroll to position [363, 0]
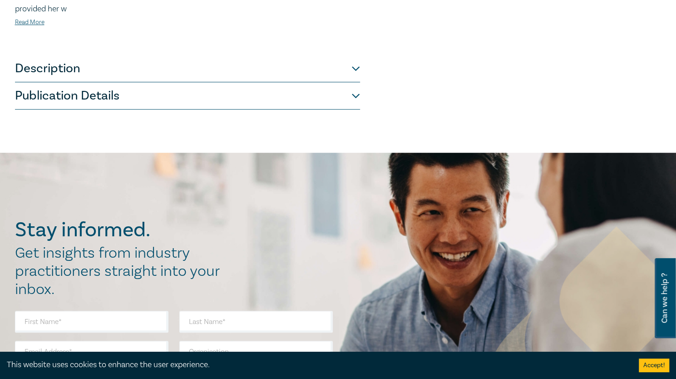
click at [112, 66] on button "Description" at bounding box center [187, 68] width 345 height 27
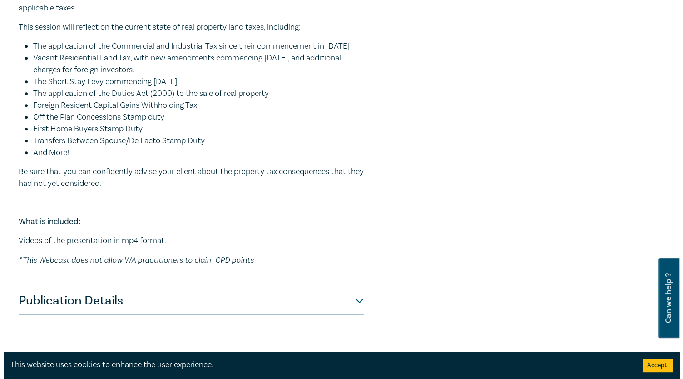
scroll to position [0, 0]
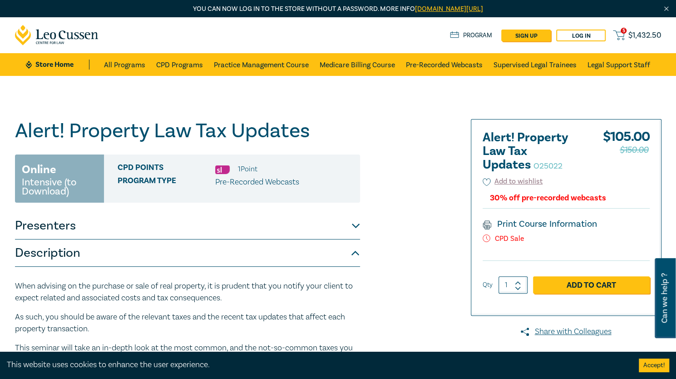
click at [630, 36] on span "$ 1,432.50" at bounding box center [644, 35] width 33 height 10
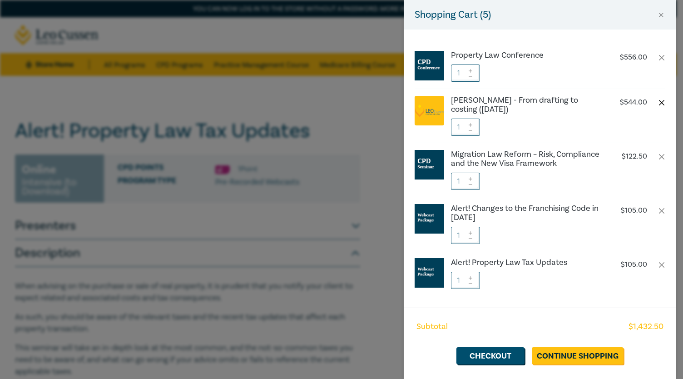
click at [658, 103] on button "button" at bounding box center [661, 102] width 7 height 7
